Goal: Transaction & Acquisition: Obtain resource

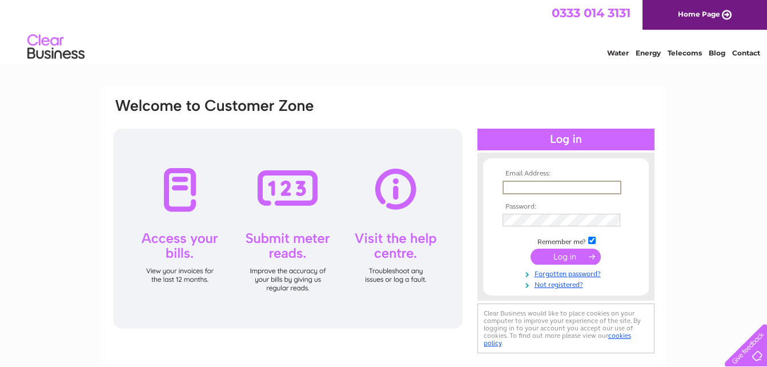
click at [545, 185] on input "text" at bounding box center [561, 187] width 119 height 14
type input "THELOFT@MAIL.COM"
click at [530, 248] on input "submit" at bounding box center [565, 256] width 70 height 16
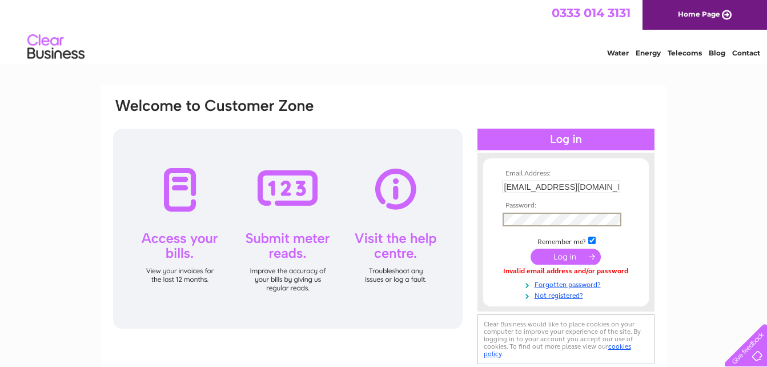
click at [530, 248] on input "submit" at bounding box center [565, 256] width 70 height 16
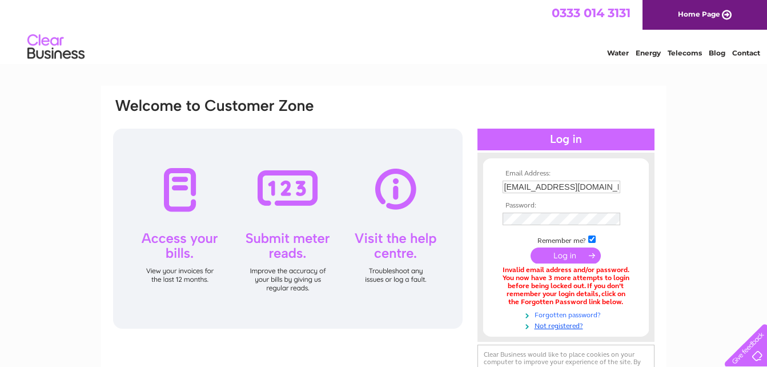
click at [573, 317] on link "Forgotten password?" at bounding box center [567, 313] width 130 height 11
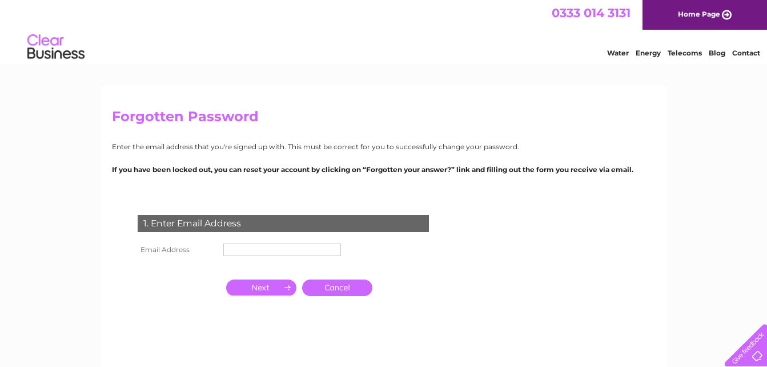
click at [303, 251] on input "text" at bounding box center [282, 249] width 118 height 13
type input "[EMAIL_ADDRESS][DOMAIN_NAME]"
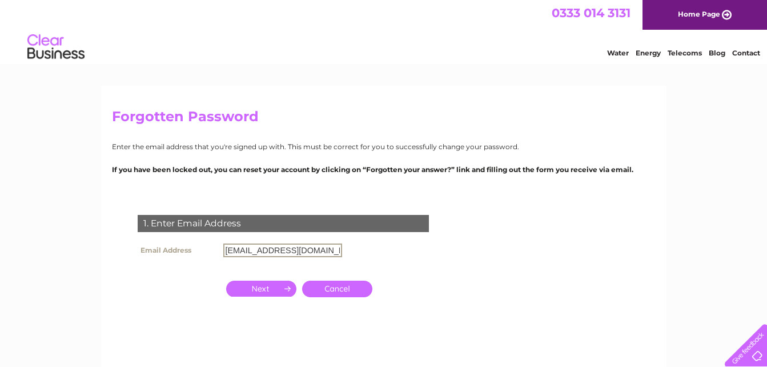
click at [262, 290] on input "button" at bounding box center [261, 288] width 70 height 16
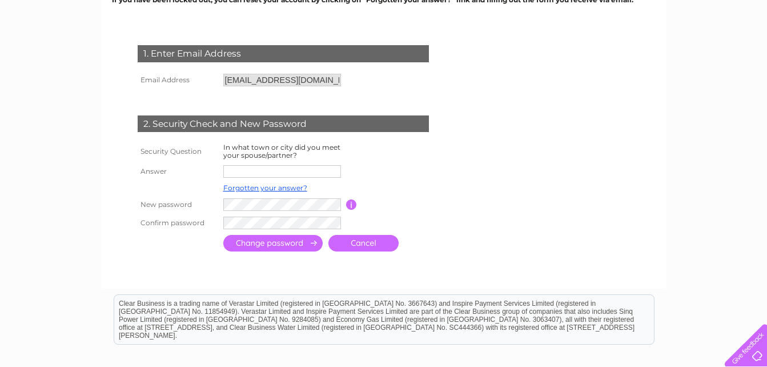
scroll to position [179, 0]
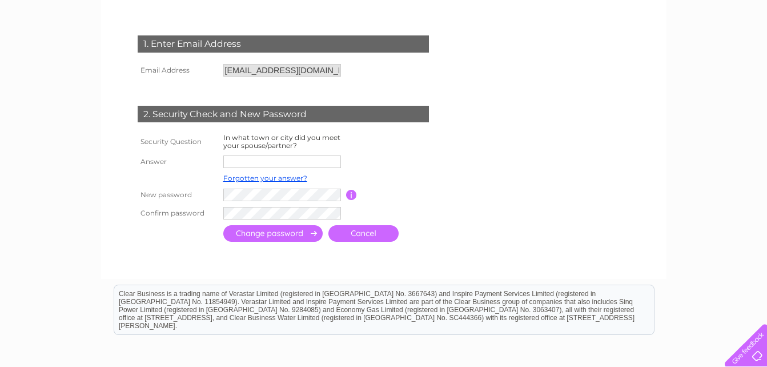
click at [248, 160] on input "text" at bounding box center [282, 161] width 118 height 13
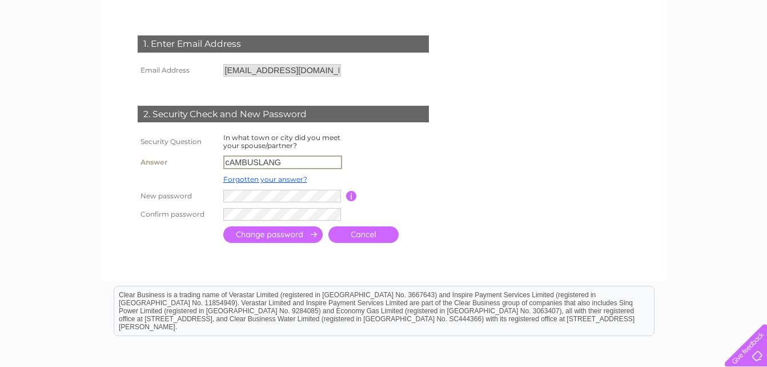
drag, startPoint x: 288, startPoint y: 158, endPoint x: 202, endPoint y: 151, distance: 86.5
click at [202, 151] on tbody "Security Question In what town or city did you meet your spouse/partner? Answer…" at bounding box center [297, 177] width 324 height 92
type input "Cambuslang"
click at [264, 241] on input "submit" at bounding box center [272, 234] width 99 height 17
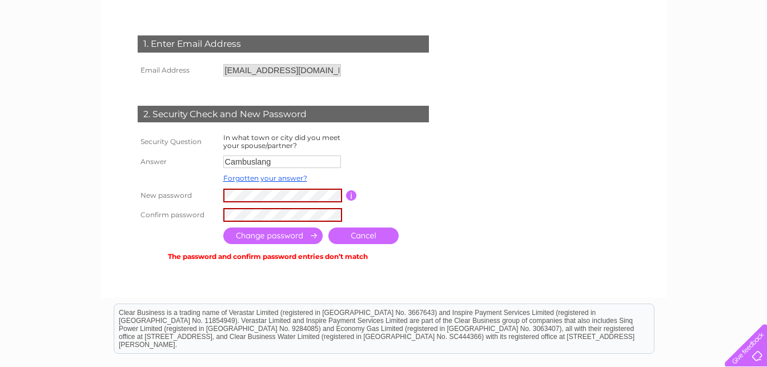
click at [347, 198] on input "button" at bounding box center [351, 195] width 11 height 10
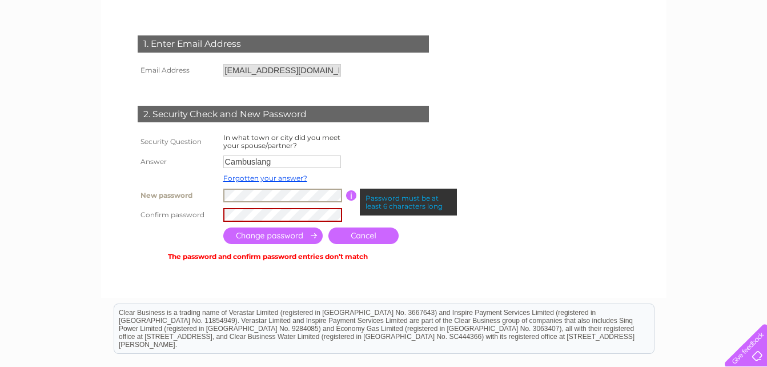
click at [202, 179] on tbody "Security Question In what town or city did you meet your spouse/partner? Answer…" at bounding box center [297, 177] width 324 height 93
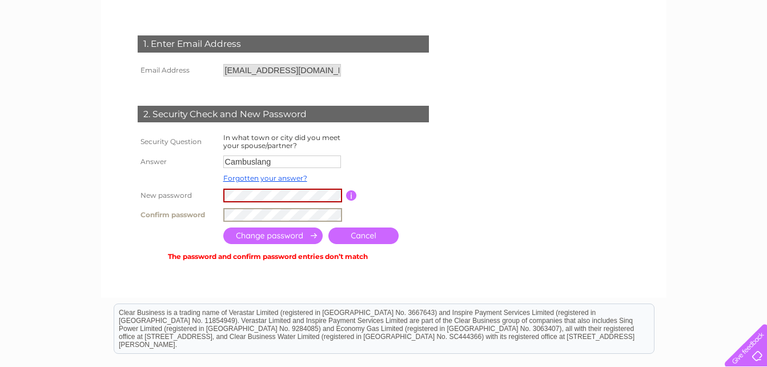
click at [203, 210] on tr "Confirm password" at bounding box center [297, 214] width 324 height 19
click at [249, 236] on input "submit" at bounding box center [272, 235] width 99 height 17
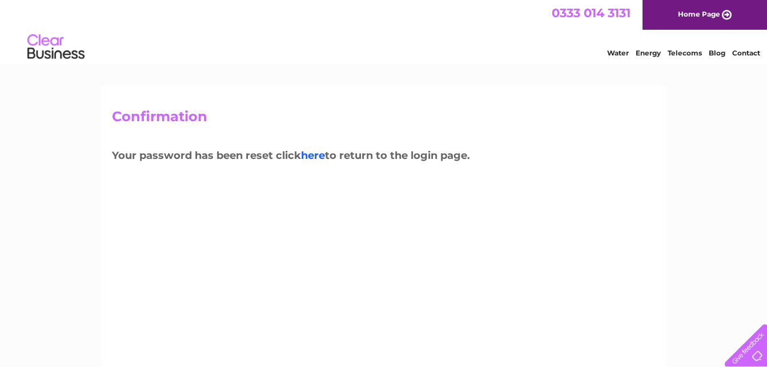
click at [320, 159] on link "here" at bounding box center [313, 155] width 24 height 13
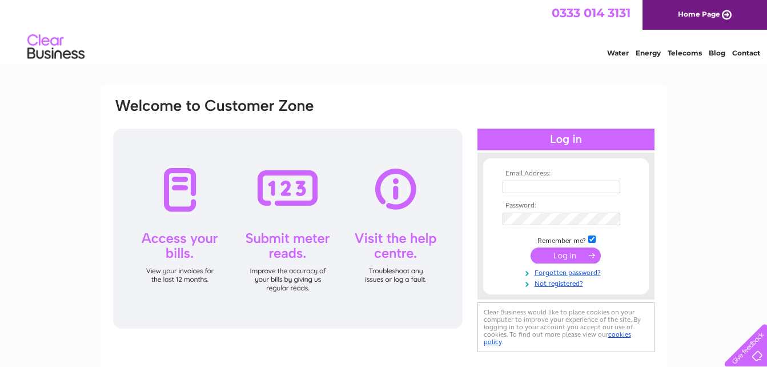
type input "theloft@mail.com"
click at [560, 255] on input "submit" at bounding box center [565, 255] width 70 height 16
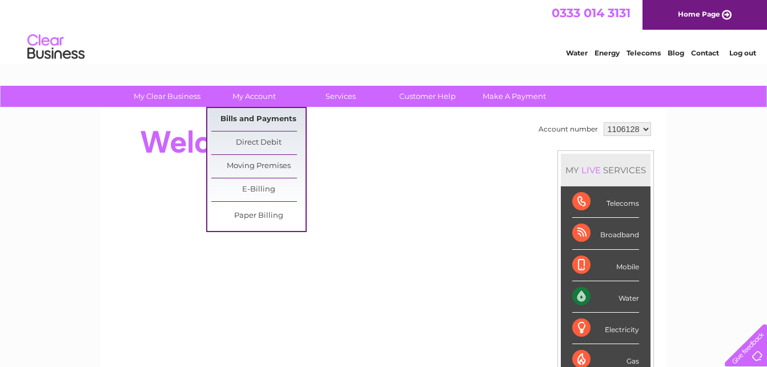
click at [260, 123] on link "Bills and Payments" at bounding box center [258, 119] width 94 height 23
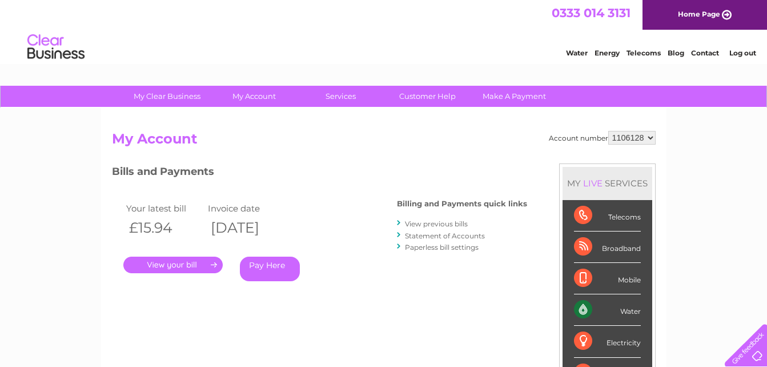
click at [453, 225] on link "View previous bills" at bounding box center [436, 223] width 63 height 9
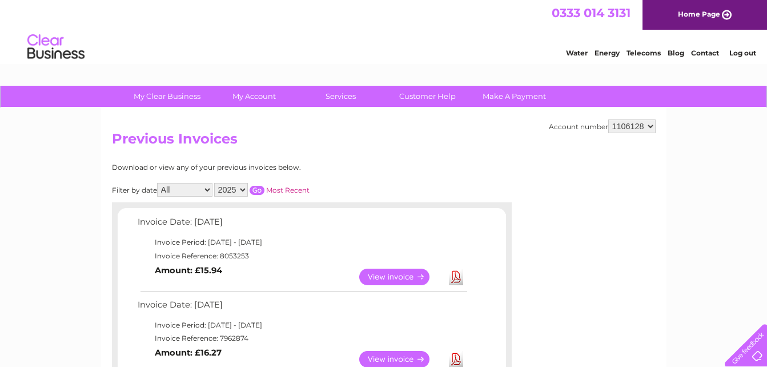
click at [455, 357] on link "Download" at bounding box center [456, 359] width 14 height 17
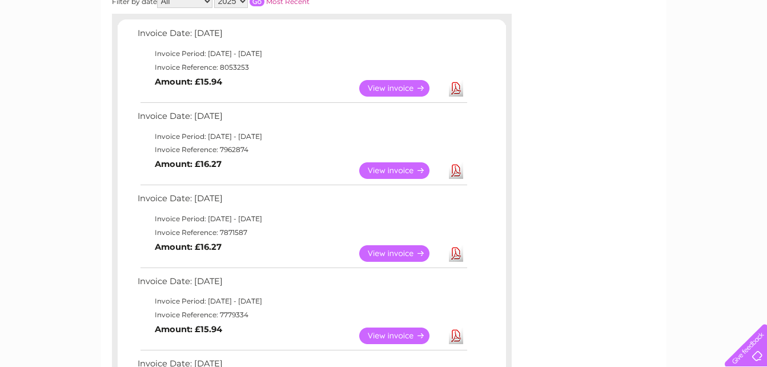
scroll to position [189, 0]
click at [459, 253] on link "Download" at bounding box center [456, 252] width 14 height 17
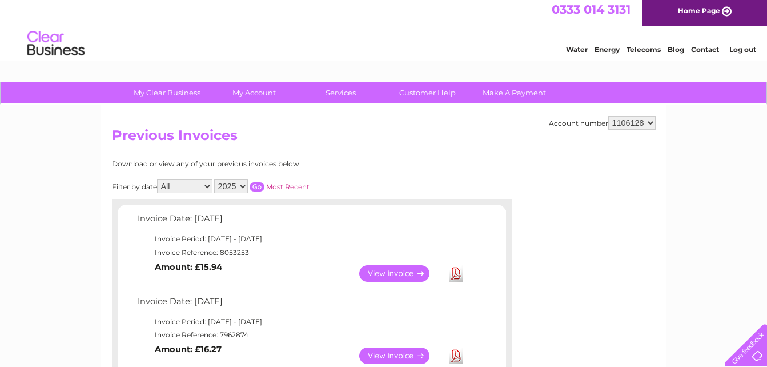
scroll to position [0, 0]
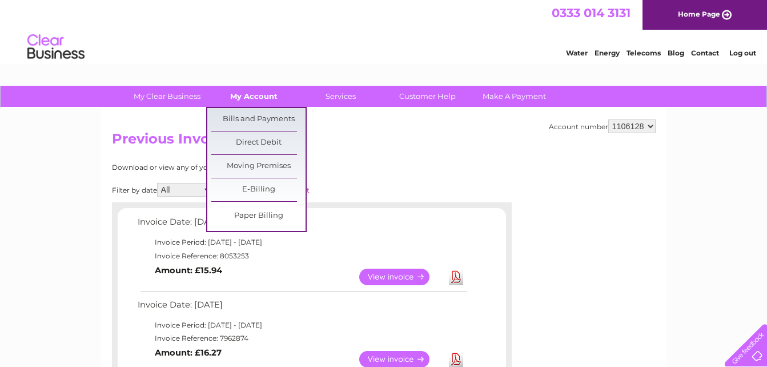
click at [257, 95] on link "My Account" at bounding box center [254, 96] width 94 height 21
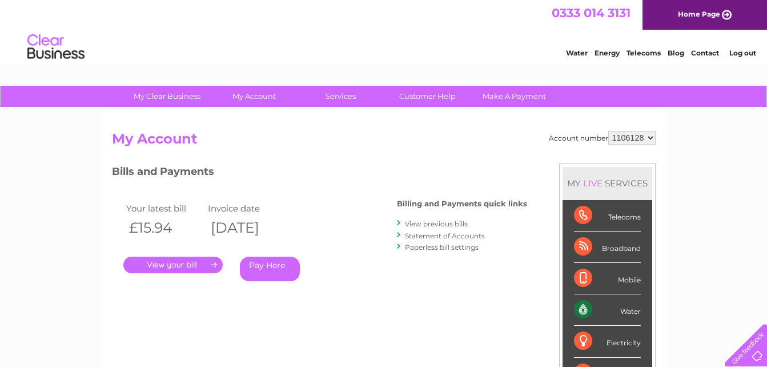
click at [649, 140] on select "1106128 1138985" at bounding box center [631, 138] width 47 height 14
select select "1138985"
click at [609, 131] on select "1106128 1138985" at bounding box center [631, 138] width 47 height 14
click at [438, 222] on link "View previous bills" at bounding box center [436, 223] width 63 height 9
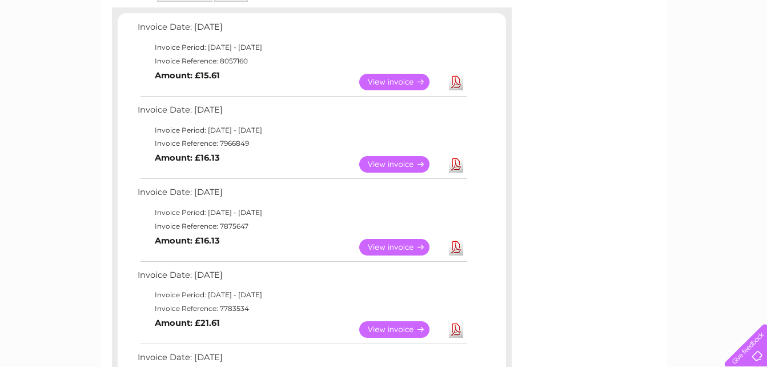
scroll to position [195, 0]
click at [462, 245] on link "Download" at bounding box center [456, 246] width 14 height 17
